Goal: Check status: Check status

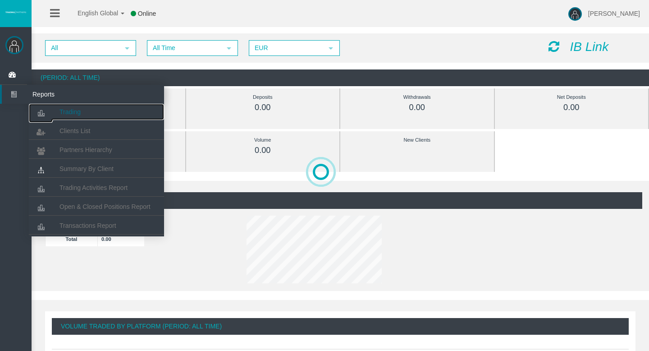
click at [45, 109] on icon at bounding box center [41, 113] width 24 height 19
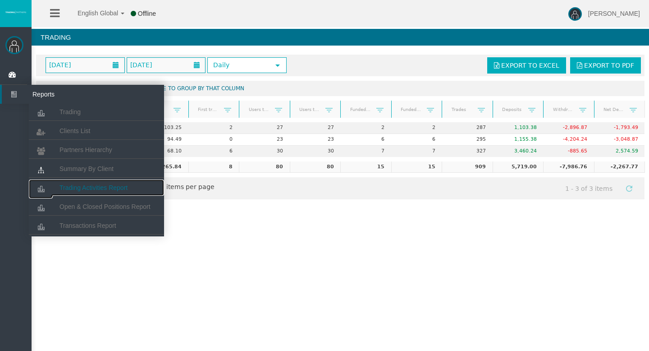
click at [87, 191] on link "Trading Activities Report" at bounding box center [96, 187] width 135 height 16
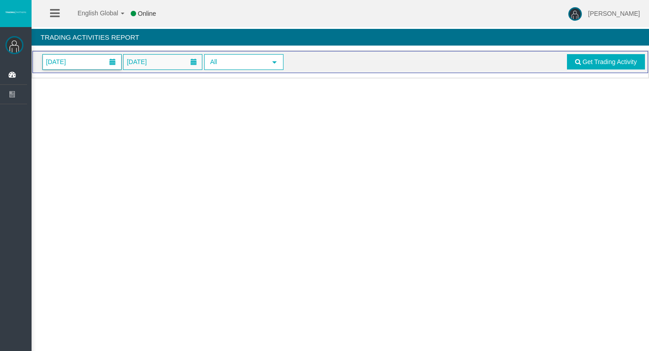
click at [89, 64] on span "[DATE]" at bounding box center [82, 62] width 78 height 15
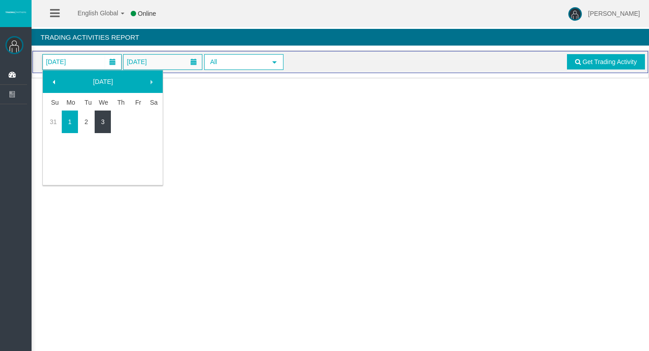
click at [103, 124] on link "3" at bounding box center [103, 122] width 17 height 16
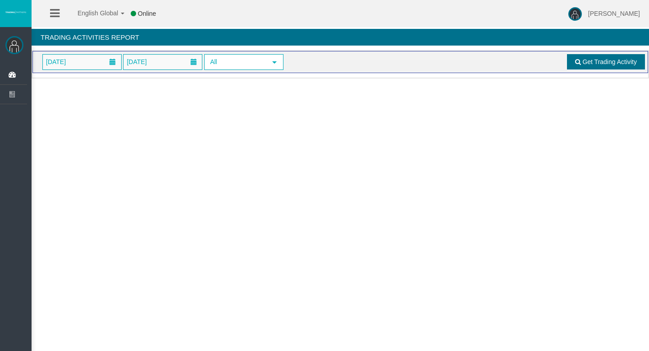
click at [613, 56] on link "Get Trading Activity" at bounding box center [606, 61] width 78 height 15
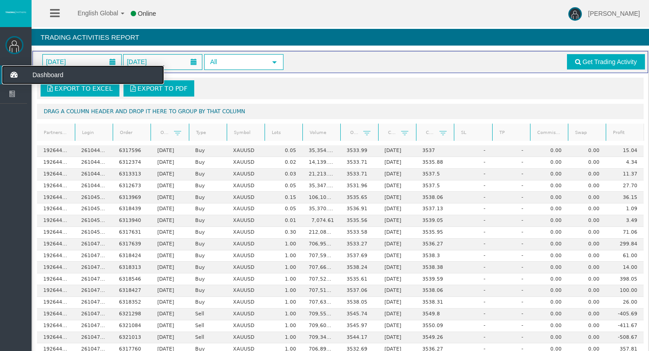
click at [6, 73] on icon at bounding box center [14, 74] width 24 height 19
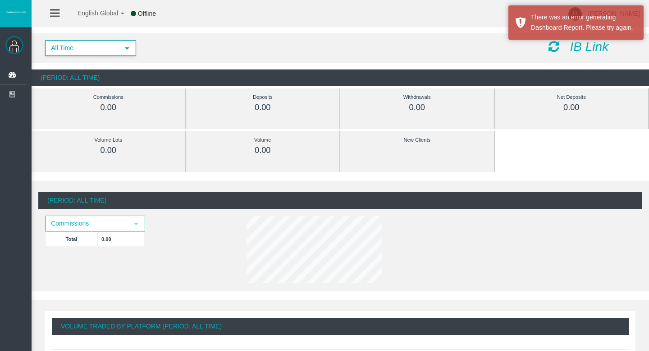
click at [92, 46] on span "All Time" at bounding box center [82, 48] width 73 height 14
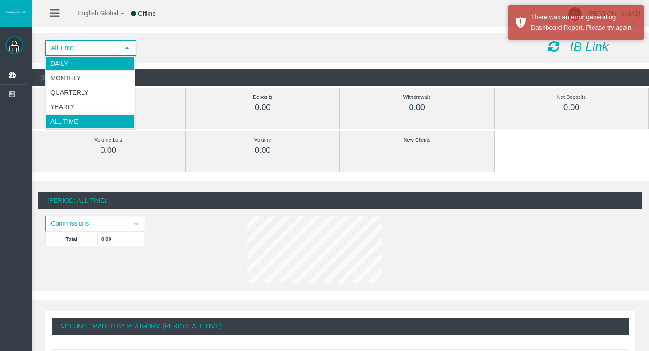
click at [86, 63] on li "Daily" at bounding box center [90, 63] width 89 height 14
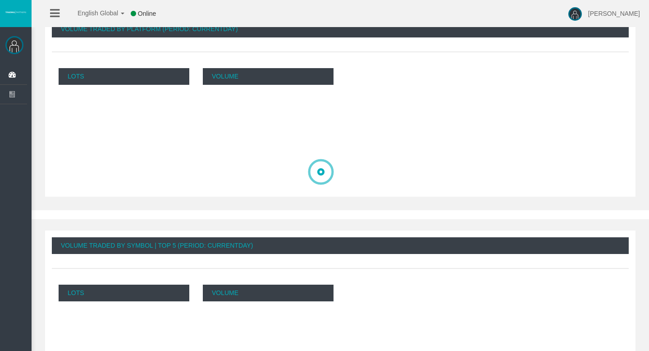
scroll to position [356, 0]
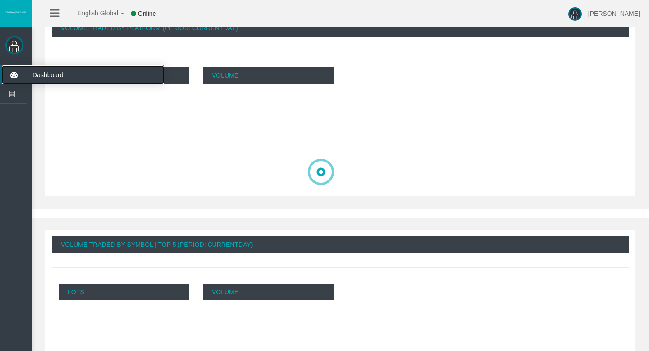
click at [11, 78] on icon at bounding box center [14, 74] width 24 height 19
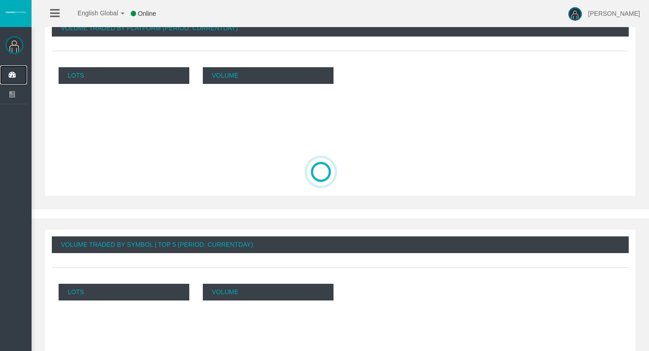
scroll to position [0, 0]
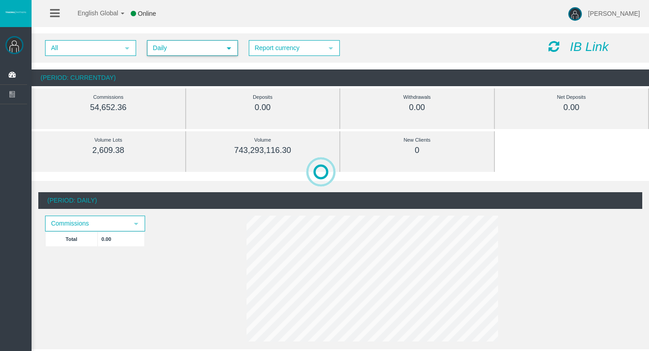
click at [192, 54] on span "Daily" at bounding box center [184, 48] width 73 height 14
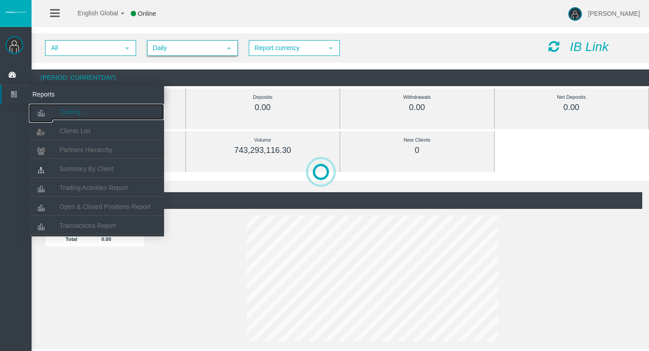
click at [60, 112] on span "Trading" at bounding box center [70, 111] width 21 height 7
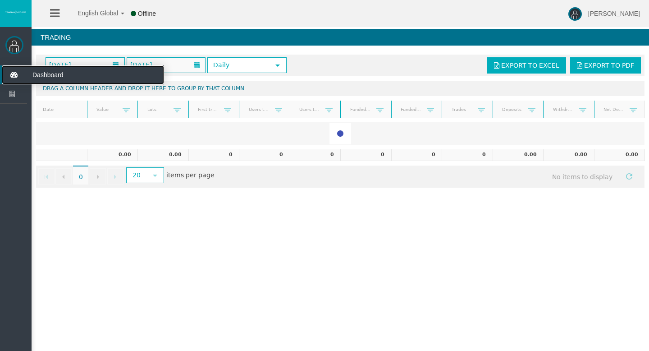
click at [12, 76] on icon at bounding box center [14, 74] width 24 height 19
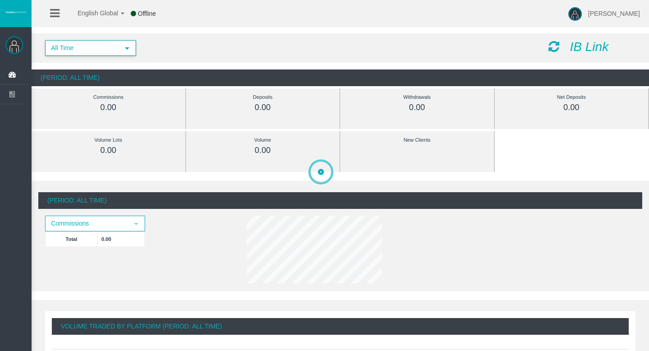
click at [90, 52] on span "All Time" at bounding box center [82, 48] width 73 height 14
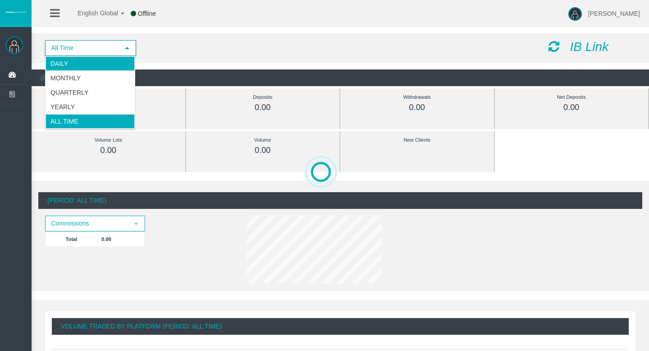
click at [92, 65] on li "Daily" at bounding box center [90, 63] width 89 height 14
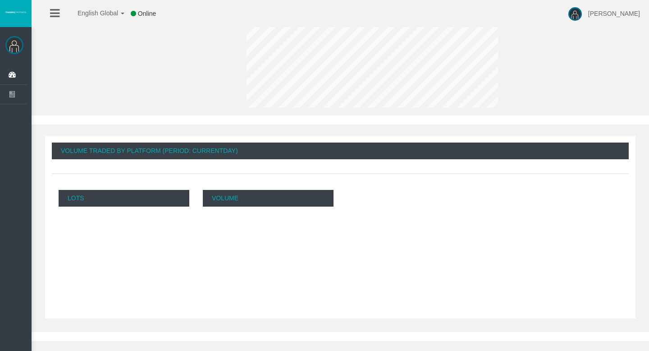
scroll to position [246, 0]
